Goal: Task Accomplishment & Management: Manage account settings

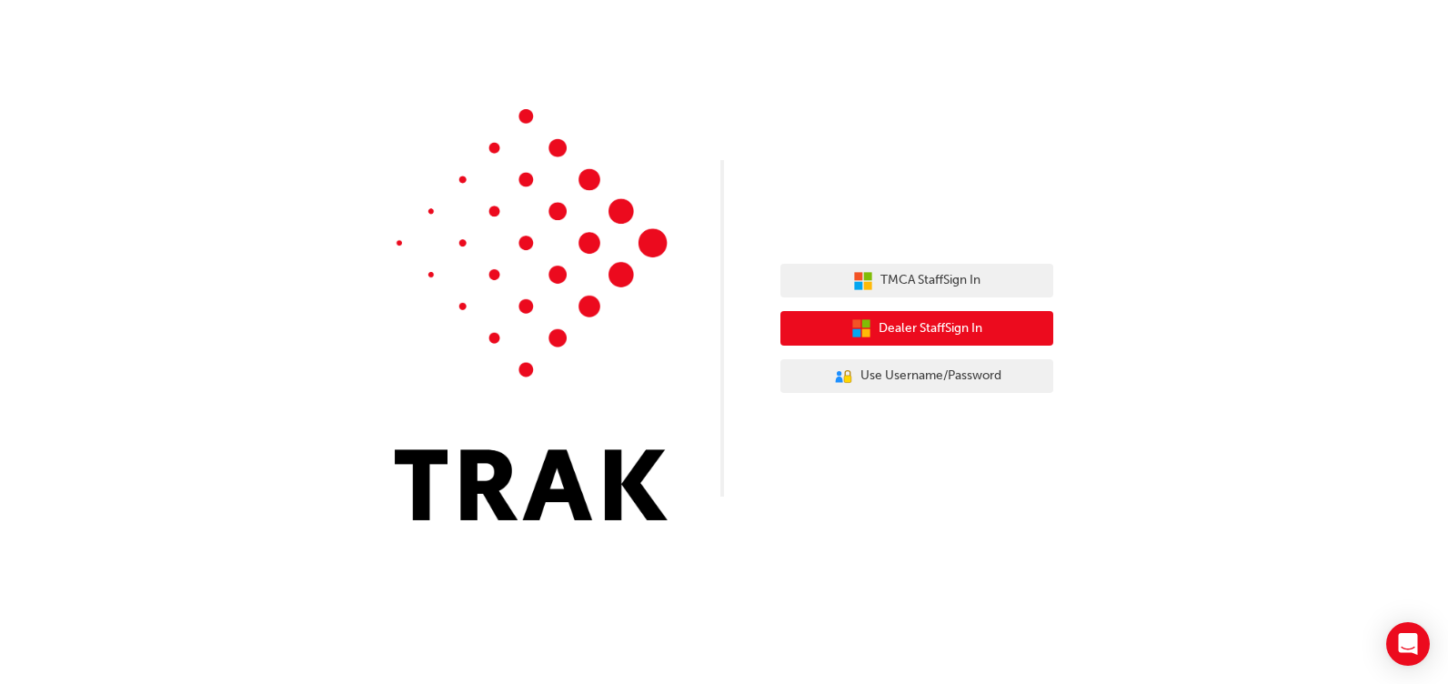
click at [973, 320] on span "Dealer Staff Sign In" at bounding box center [931, 328] width 104 height 21
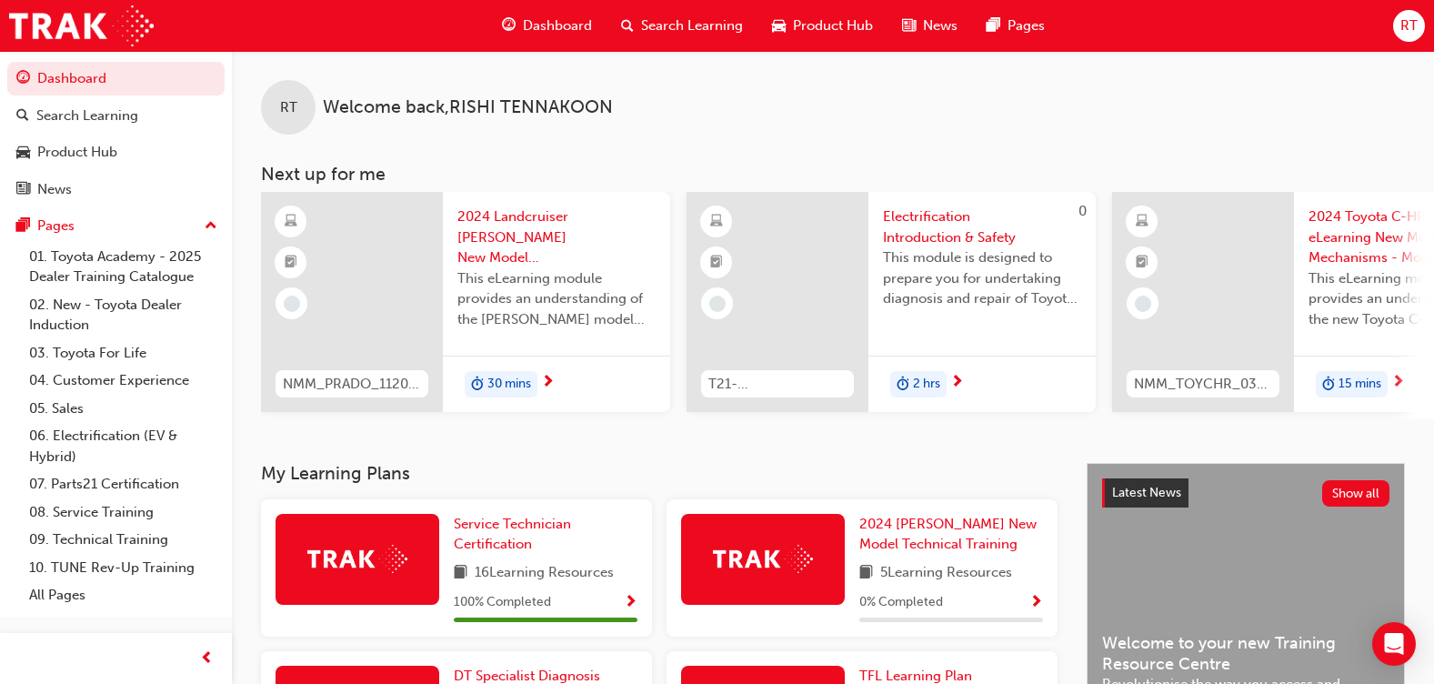
click at [1394, 29] on div "RT" at bounding box center [1410, 26] width 32 height 32
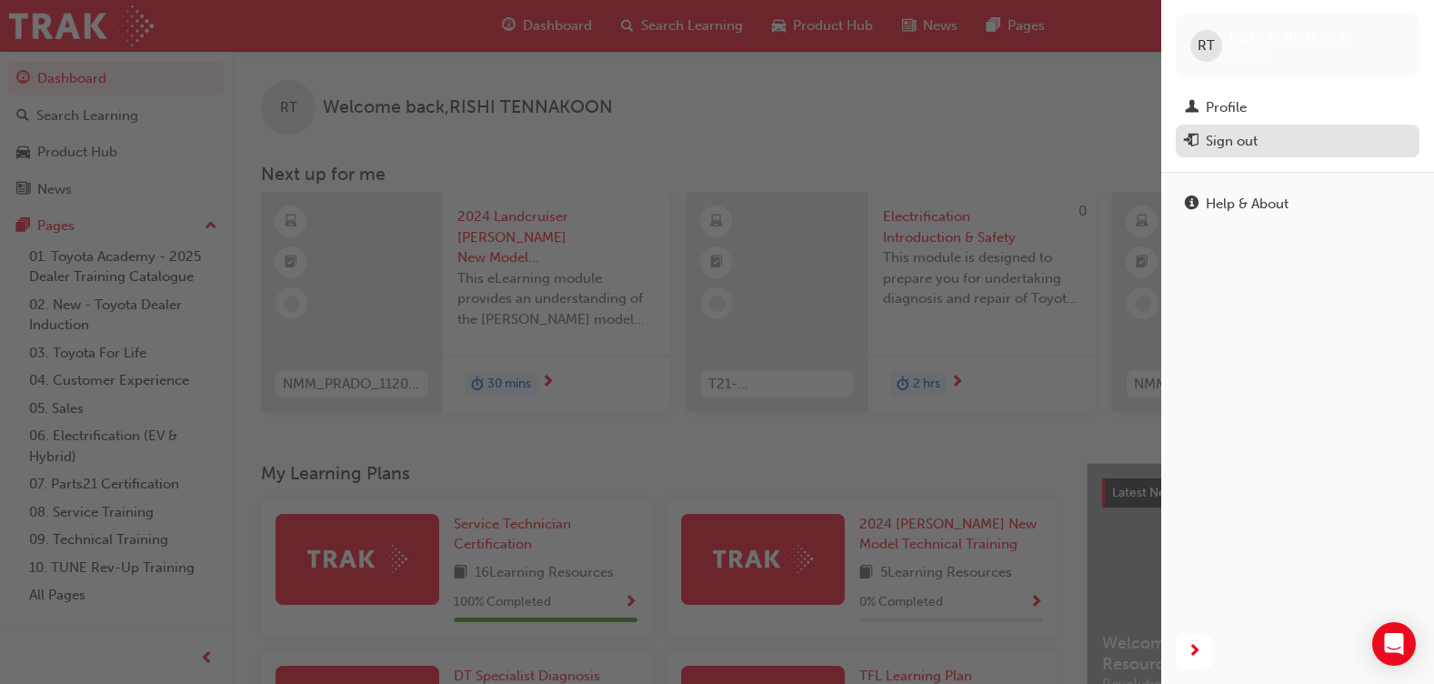
click at [1281, 143] on div "Sign out" at bounding box center [1298, 141] width 226 height 23
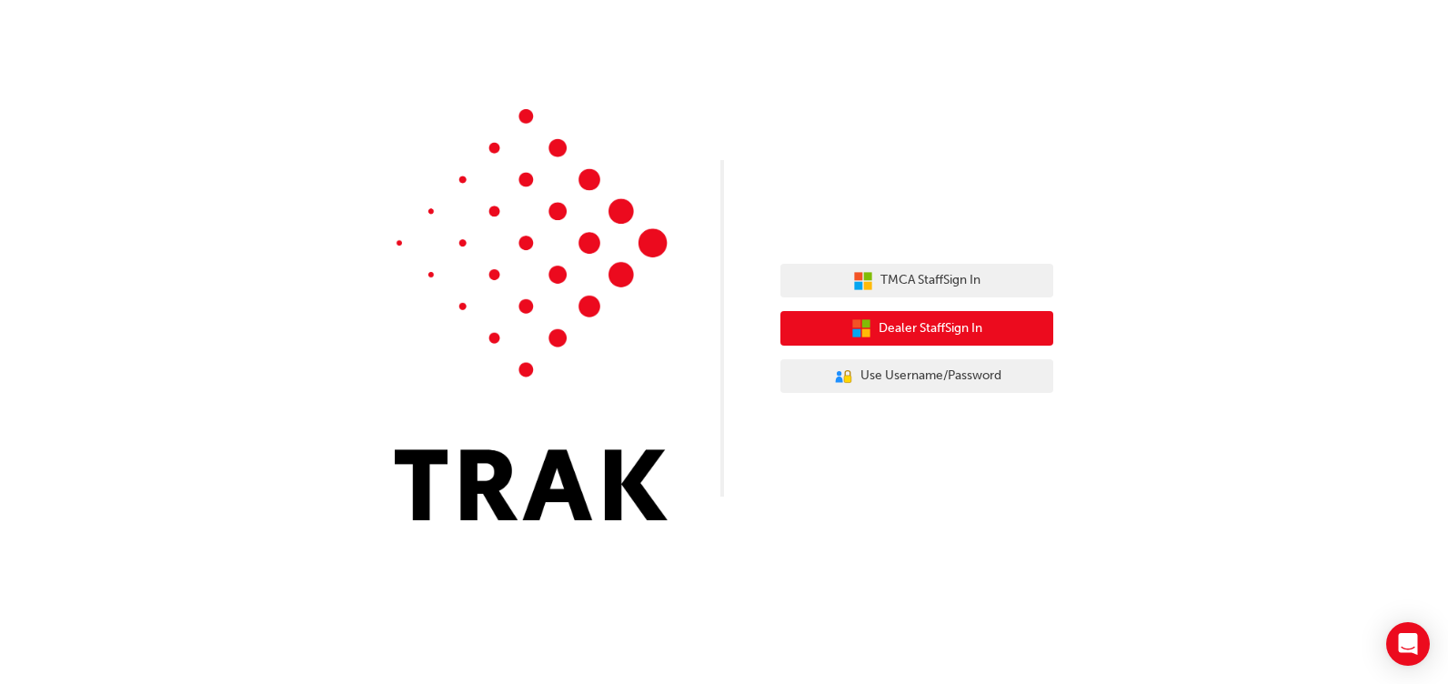
click at [945, 332] on span "Dealer Staff Sign In" at bounding box center [931, 328] width 104 height 21
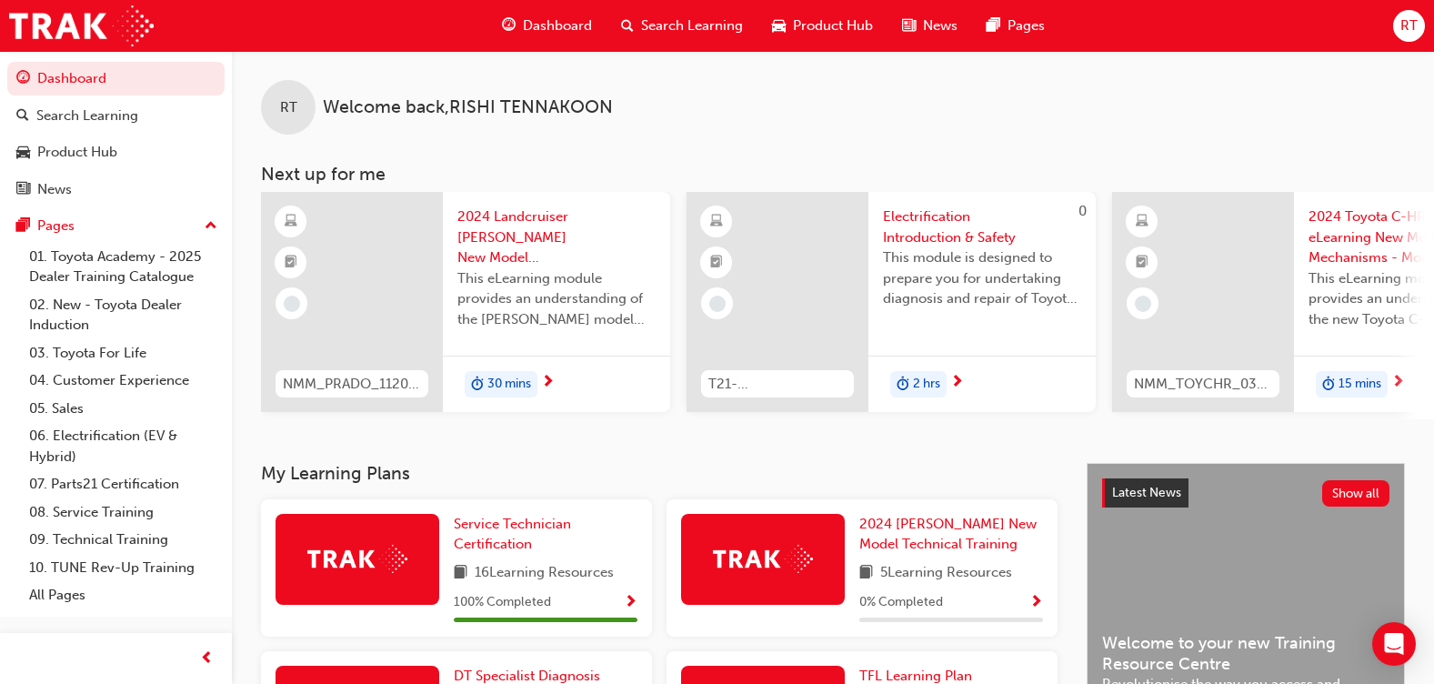
click at [1409, 20] on span "RT" at bounding box center [1409, 25] width 17 height 21
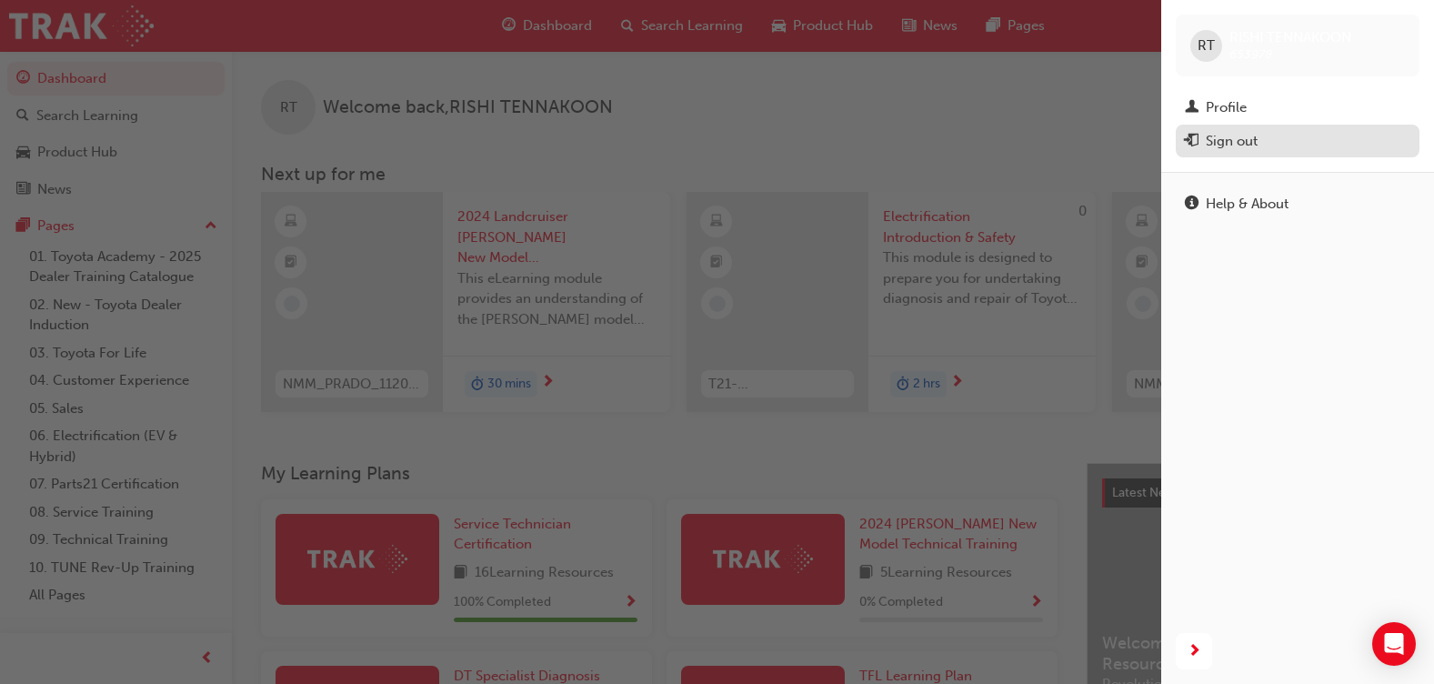
click at [1263, 138] on div "Sign out" at bounding box center [1298, 141] width 226 height 23
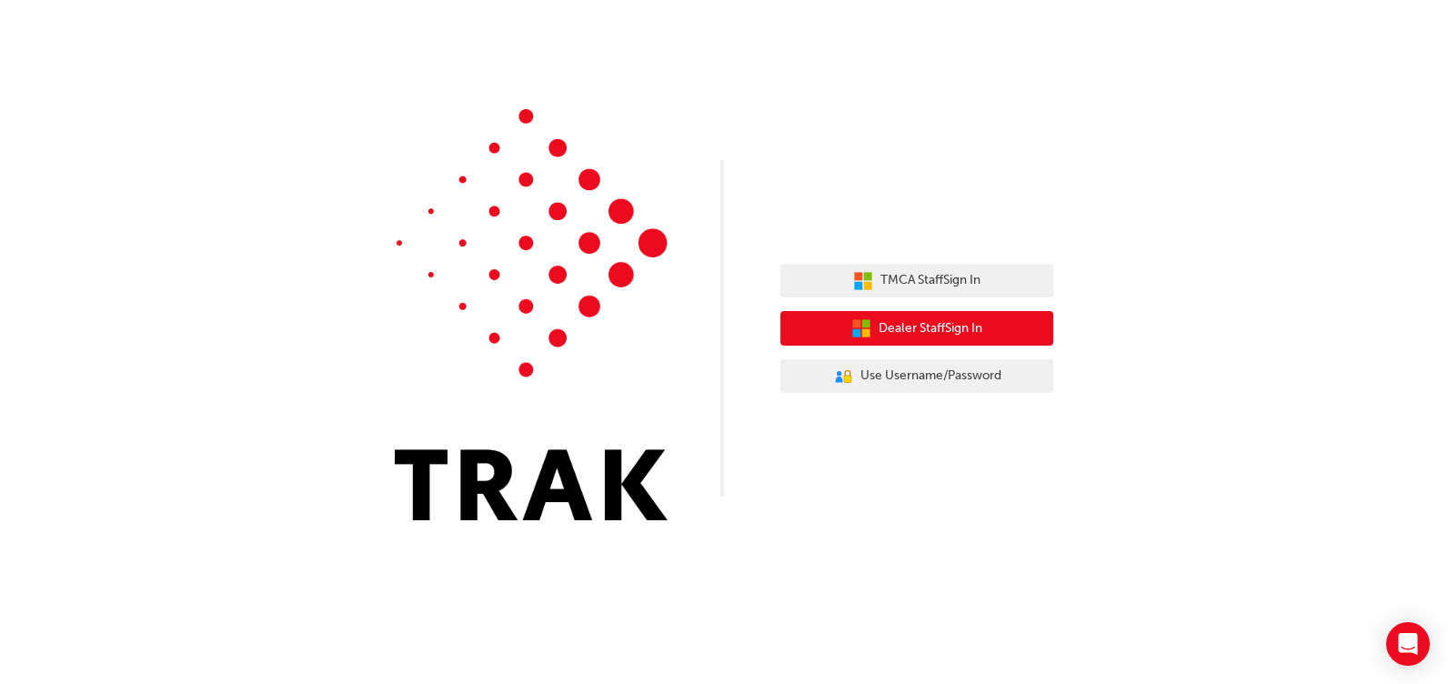
click at [915, 337] on span "Dealer Staff Sign In" at bounding box center [931, 328] width 104 height 21
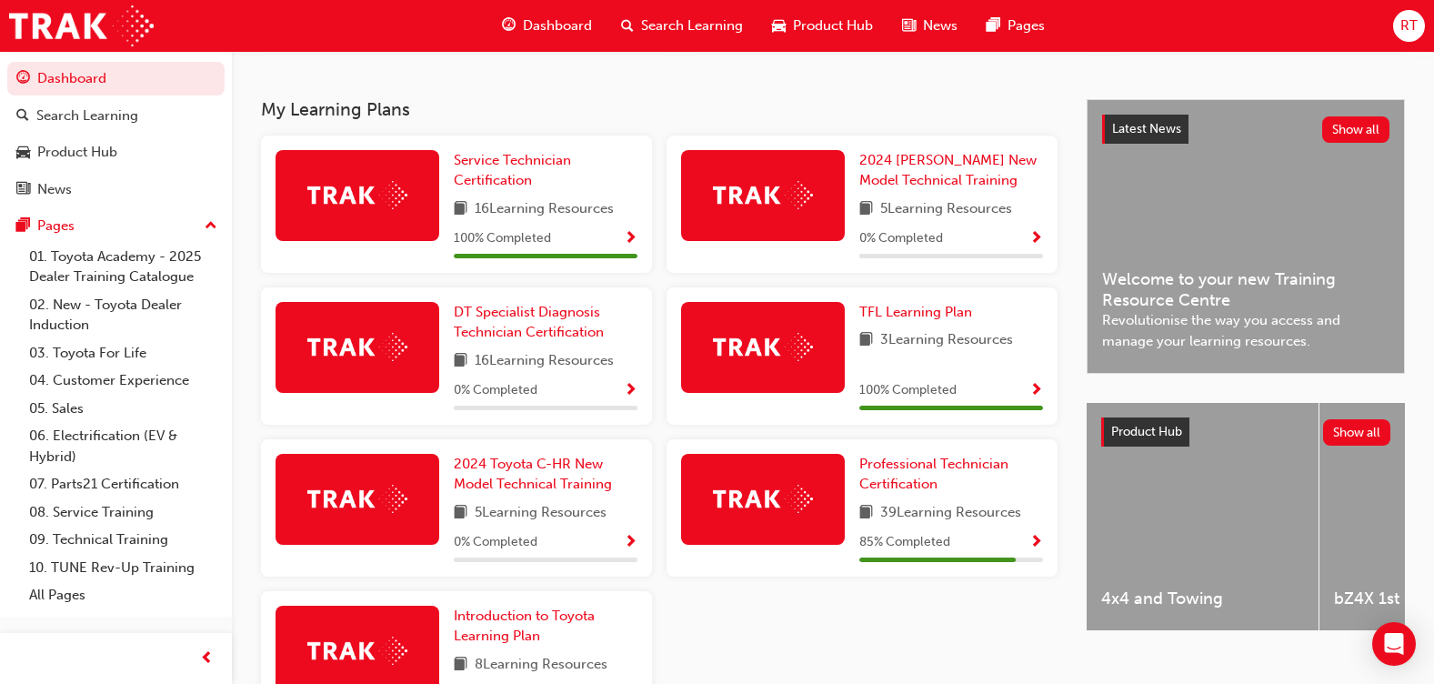
scroll to position [505, 0]
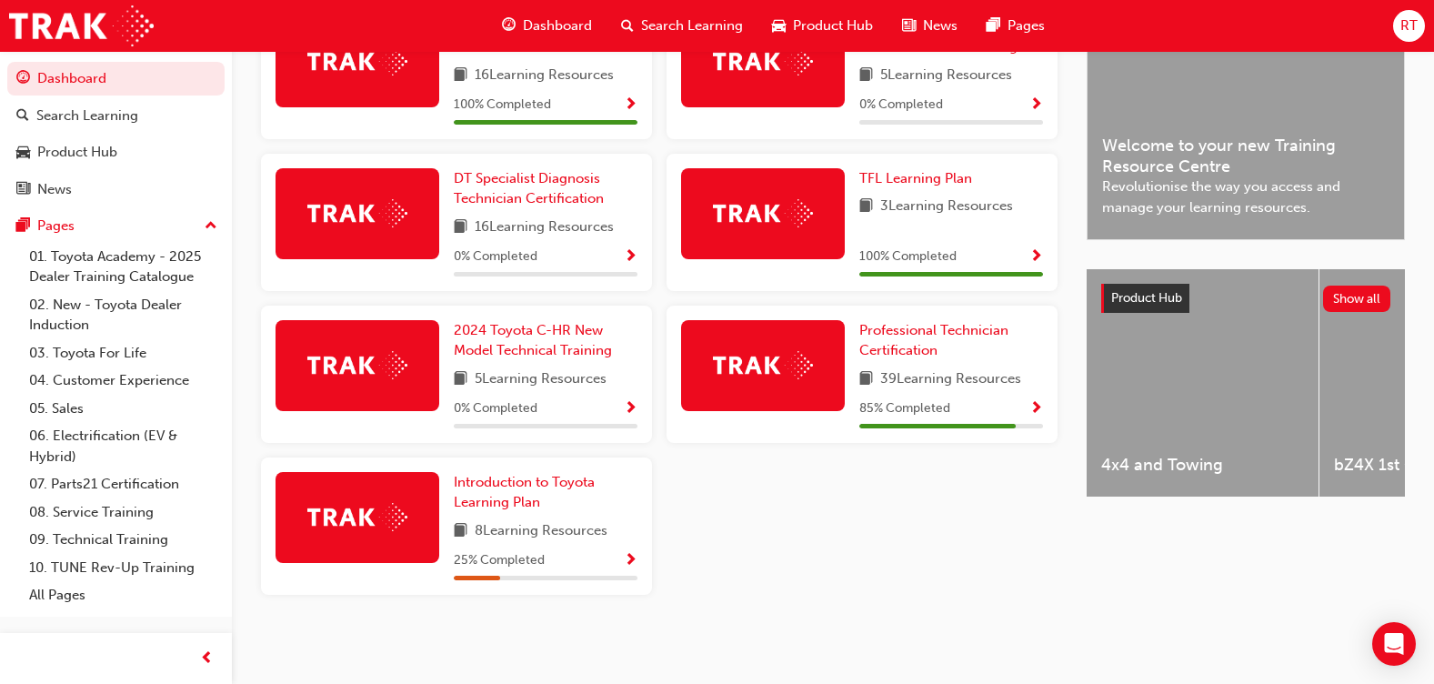
click at [1419, 23] on div "RT" at bounding box center [1410, 26] width 32 height 32
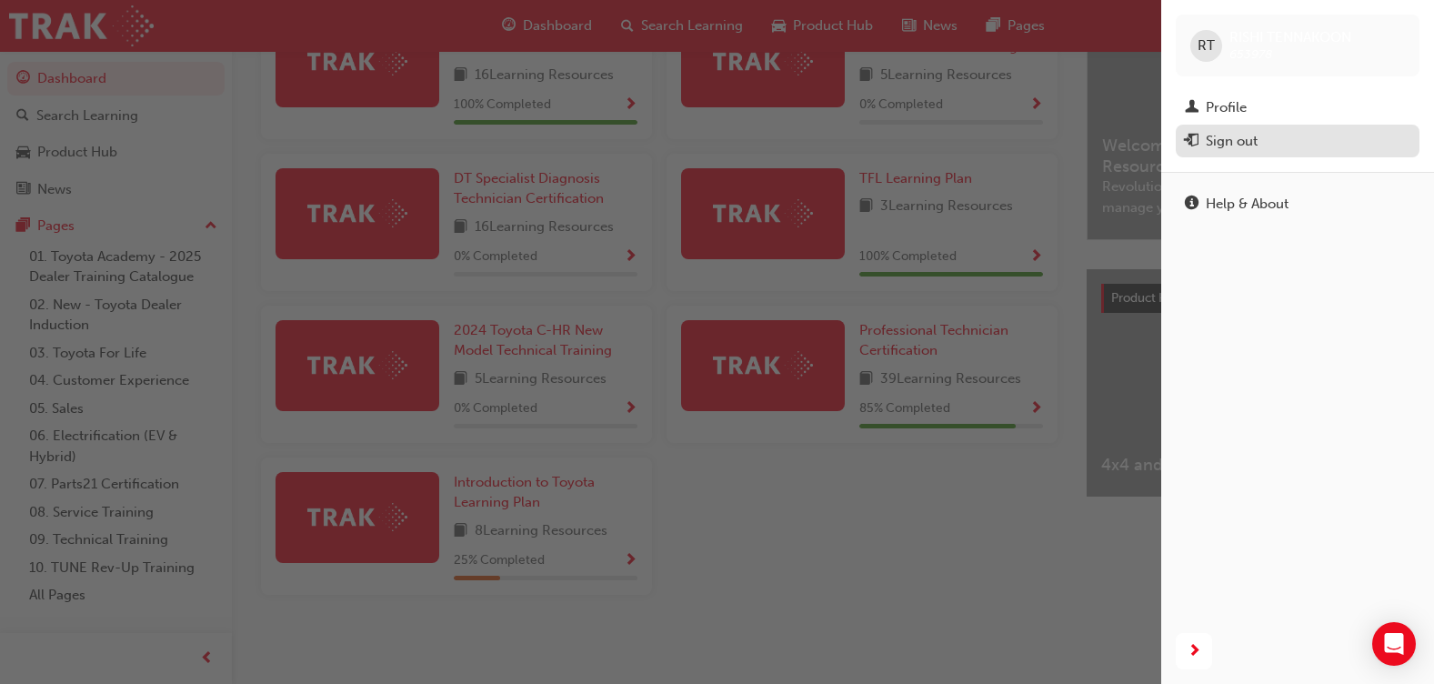
click at [1247, 138] on div "Sign out" at bounding box center [1232, 141] width 52 height 21
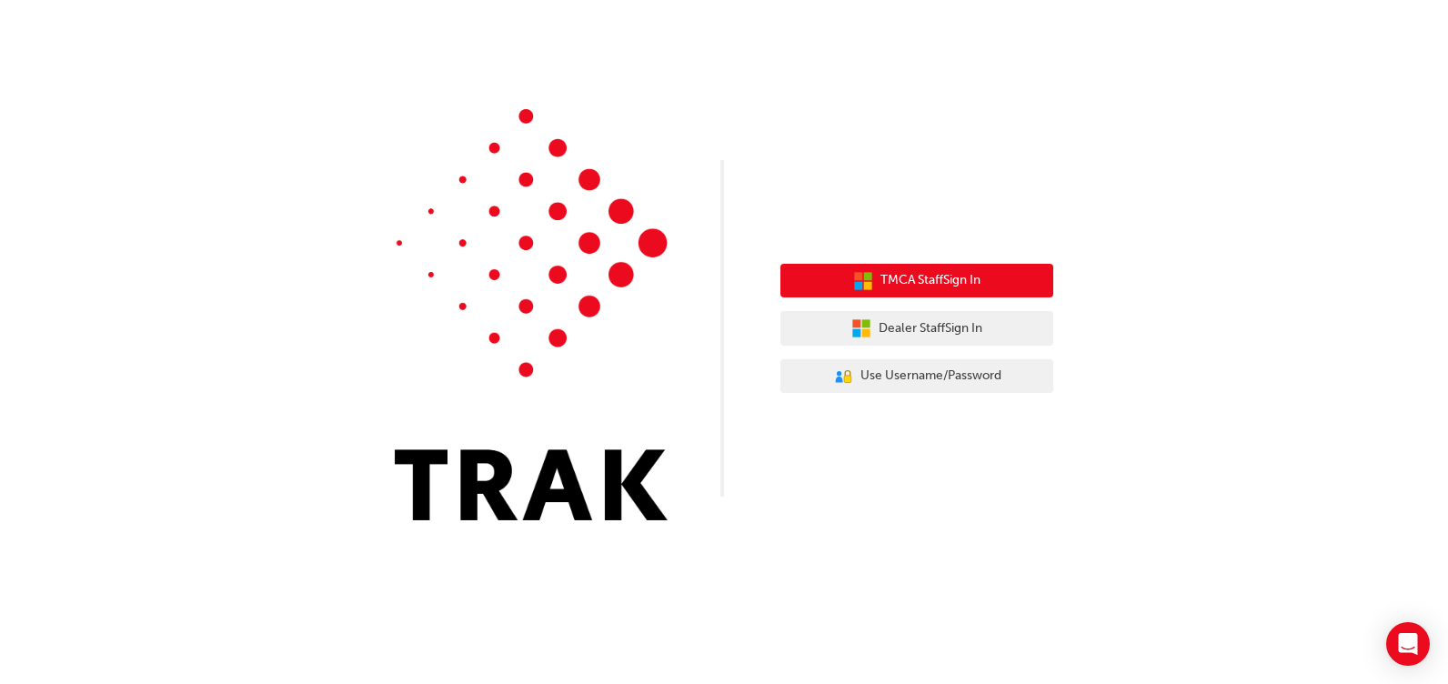
click at [956, 279] on span "TMCA Staff Sign In" at bounding box center [931, 280] width 100 height 21
